Goal: Task Accomplishment & Management: Manage account settings

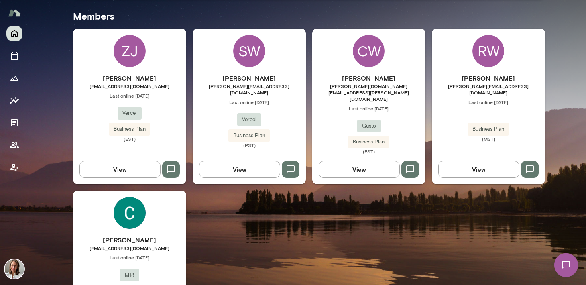
scroll to position [237, 0]
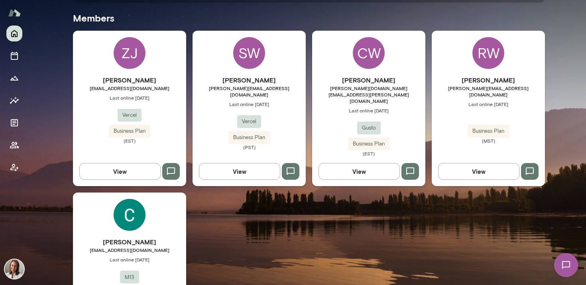
click at [284, 101] on span "Last online [DATE]" at bounding box center [248, 104] width 113 height 6
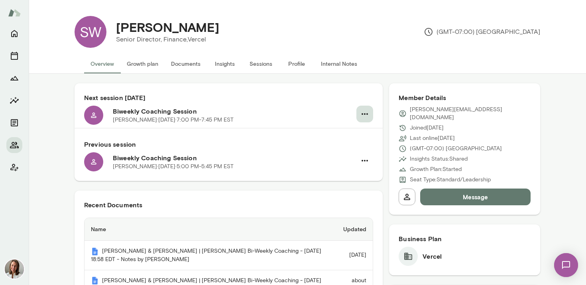
click at [371, 114] on button "button" at bounding box center [364, 114] width 17 height 17
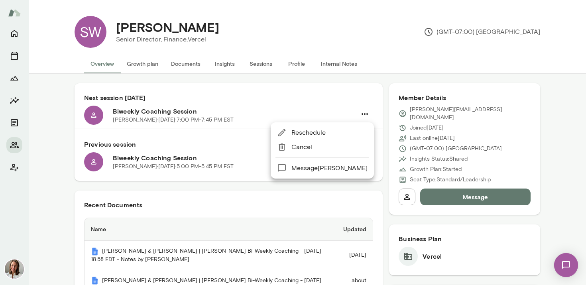
click at [307, 151] on span "Cancel" at bounding box center [329, 147] width 76 height 10
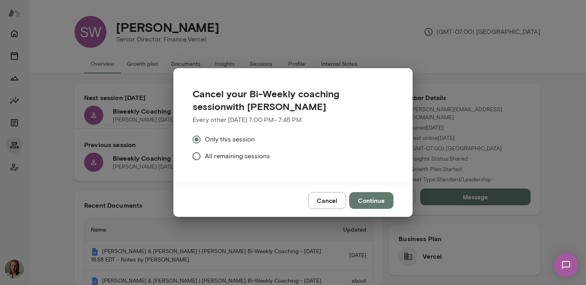
click at [248, 161] on span "All remaining sessions" at bounding box center [237, 156] width 65 height 10
click at [334, 201] on button "Cancel" at bounding box center [327, 200] width 38 height 17
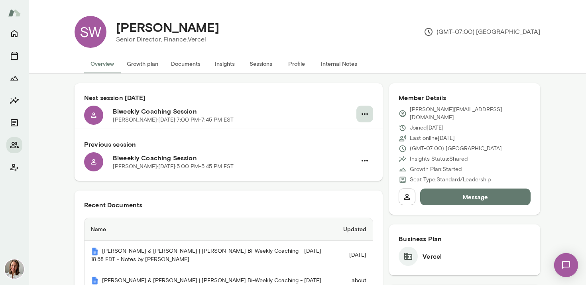
click at [367, 116] on icon "button" at bounding box center [365, 114] width 10 height 10
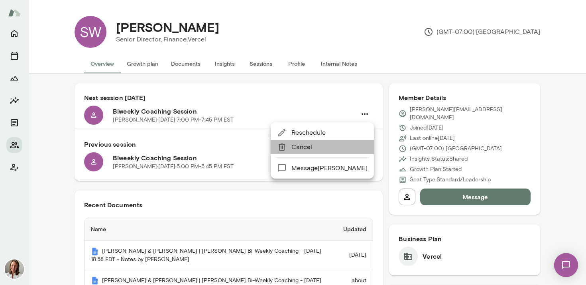
click at [342, 143] on span "Cancel" at bounding box center [329, 147] width 76 height 10
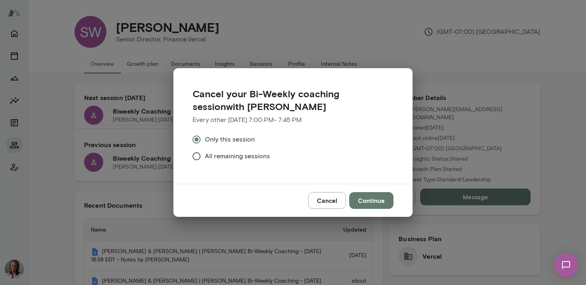
click at [254, 159] on span "All remaining sessions" at bounding box center [237, 156] width 65 height 10
click at [372, 199] on button "Continue" at bounding box center [371, 200] width 44 height 17
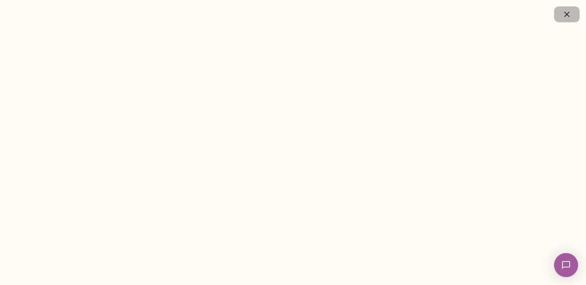
click at [509, 16] on icon "button" at bounding box center [567, 15] width 10 height 10
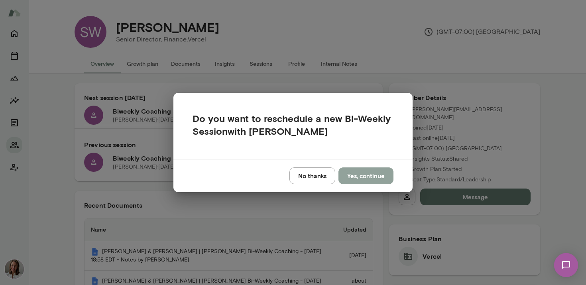
click at [356, 172] on button "Yes, continue" at bounding box center [365, 175] width 55 height 17
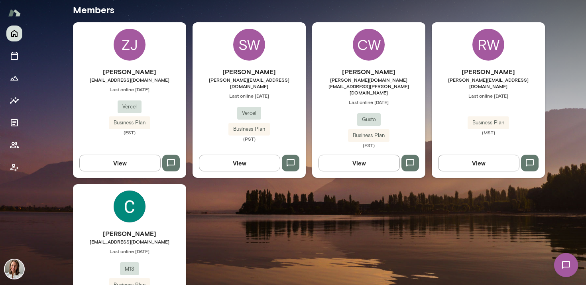
scroll to position [248, 0]
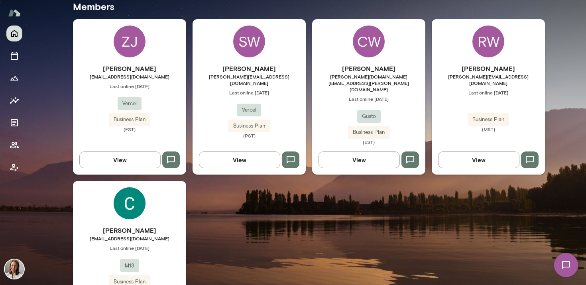
click at [277, 106] on div "Samantha Walior samantha@vercel.com Last online April 2 Vercel Business Plan (P…" at bounding box center [248, 101] width 113 height 75
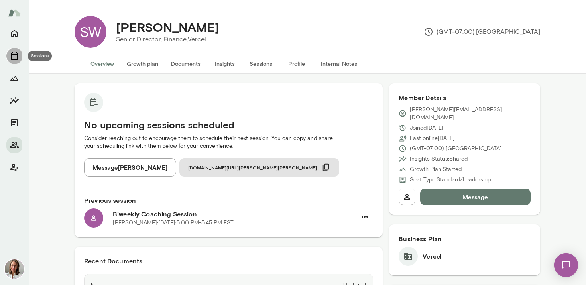
click at [13, 59] on icon "Sessions" at bounding box center [14, 56] width 7 height 8
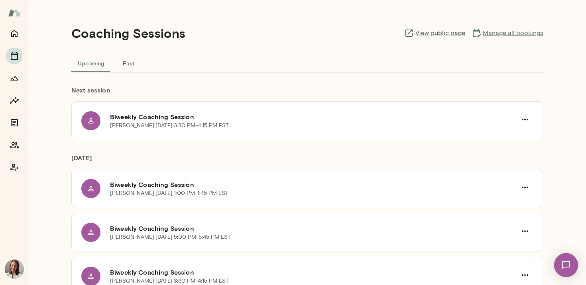
click at [497, 33] on link "Manage all bookings" at bounding box center [507, 33] width 72 height 10
